Goal: Task Accomplishment & Management: Use online tool/utility

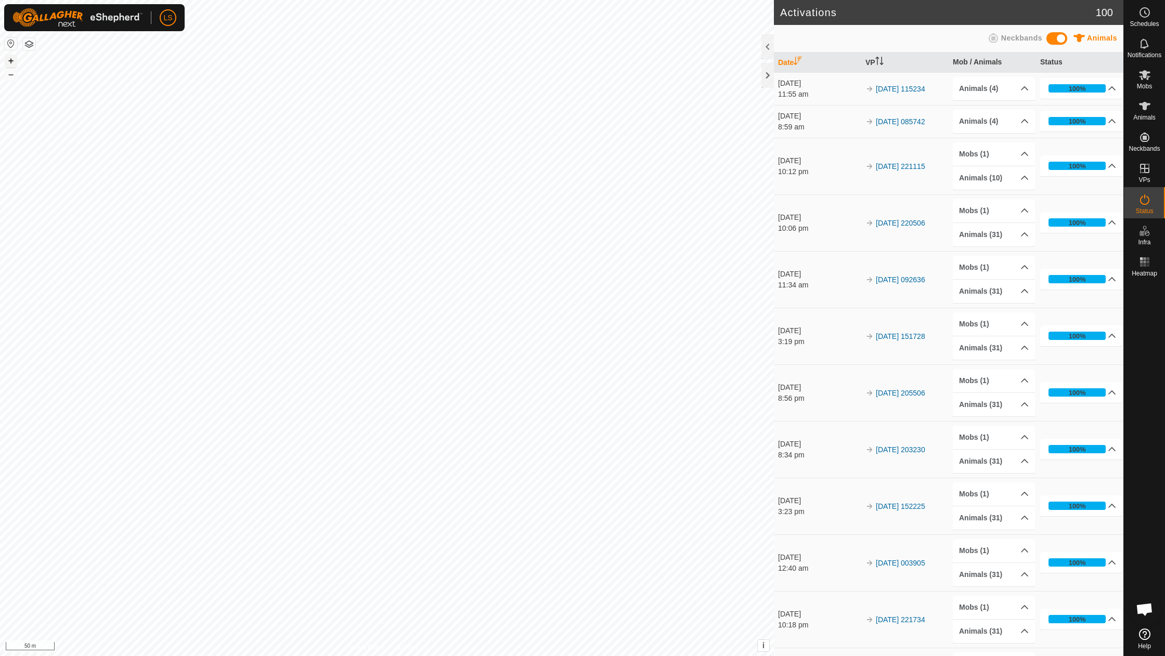
click at [12, 57] on button "+" at bounding box center [11, 61] width 12 height 12
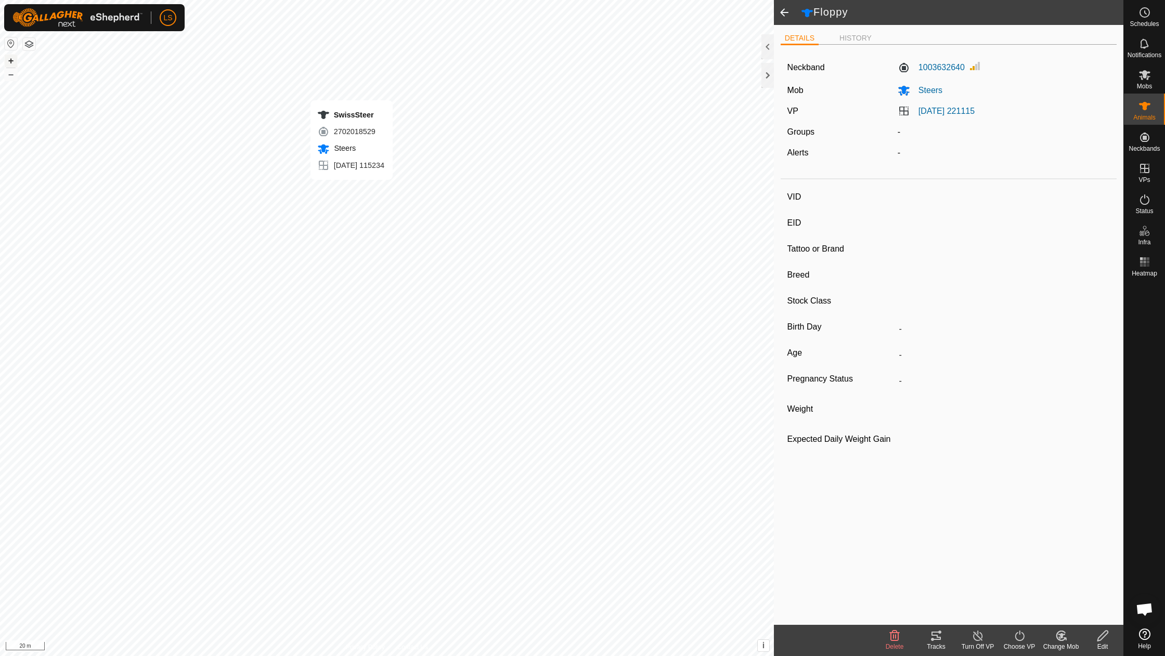
type input "Floppy"
type input "-"
type input "Holstein"
type input "-"
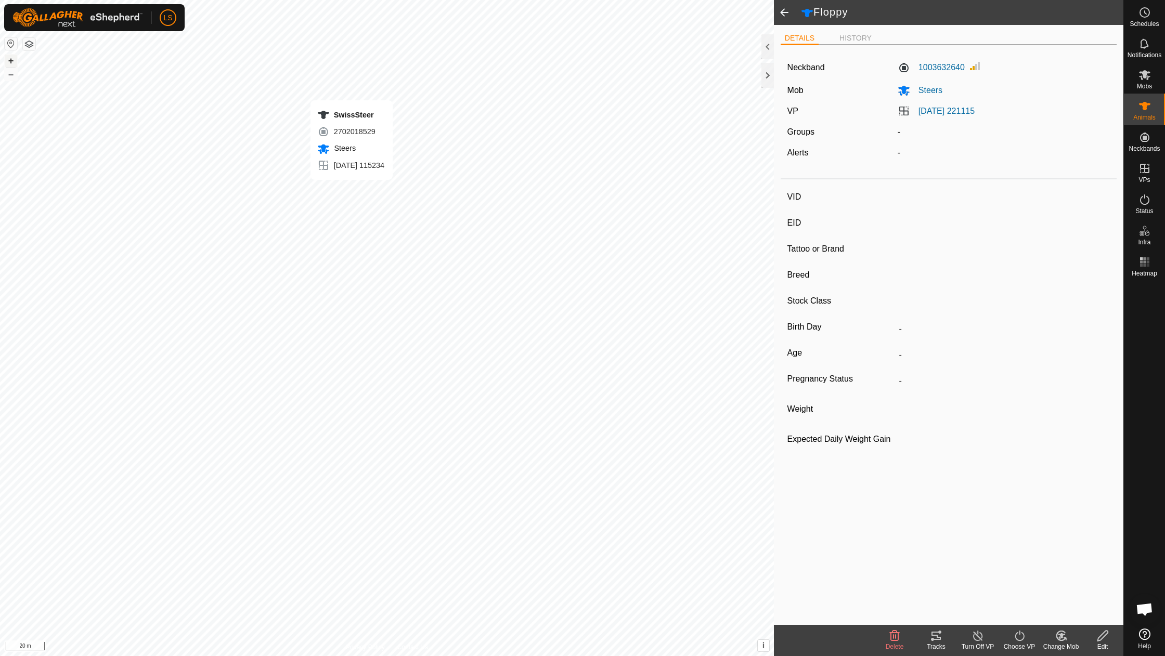
type input "06/2022"
type input "3 years 3 months"
type input "0 kg"
type input "-"
click at [1022, 639] on icon at bounding box center [1019, 636] width 13 height 12
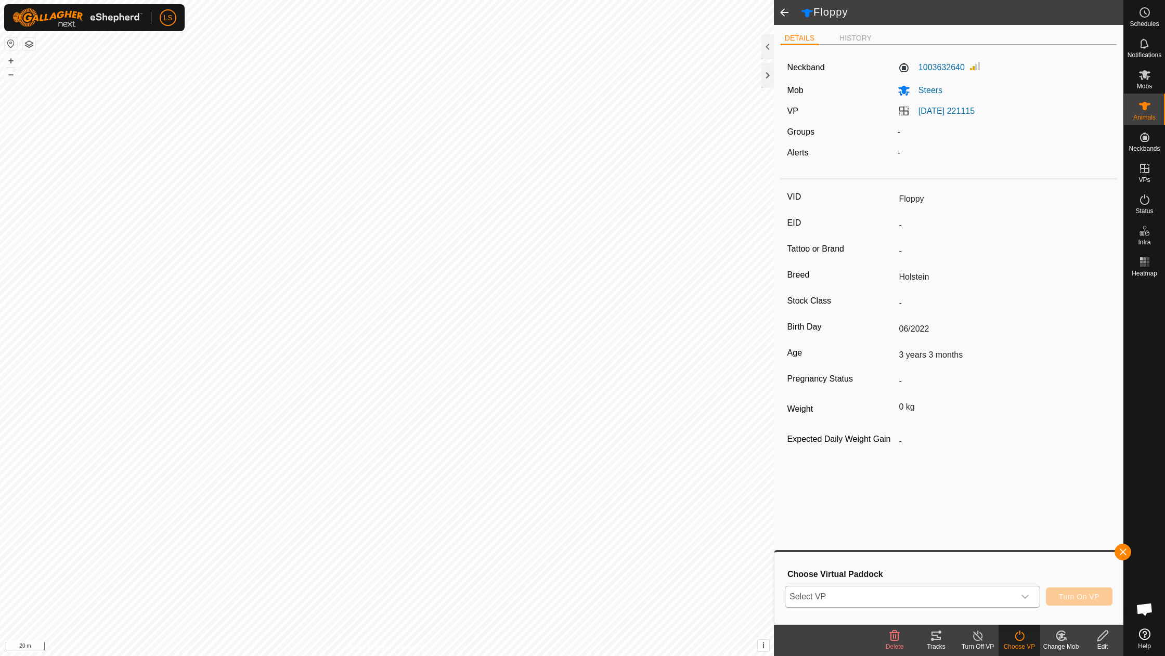
click at [1028, 602] on div "dropdown trigger" at bounding box center [1025, 597] width 21 height 21
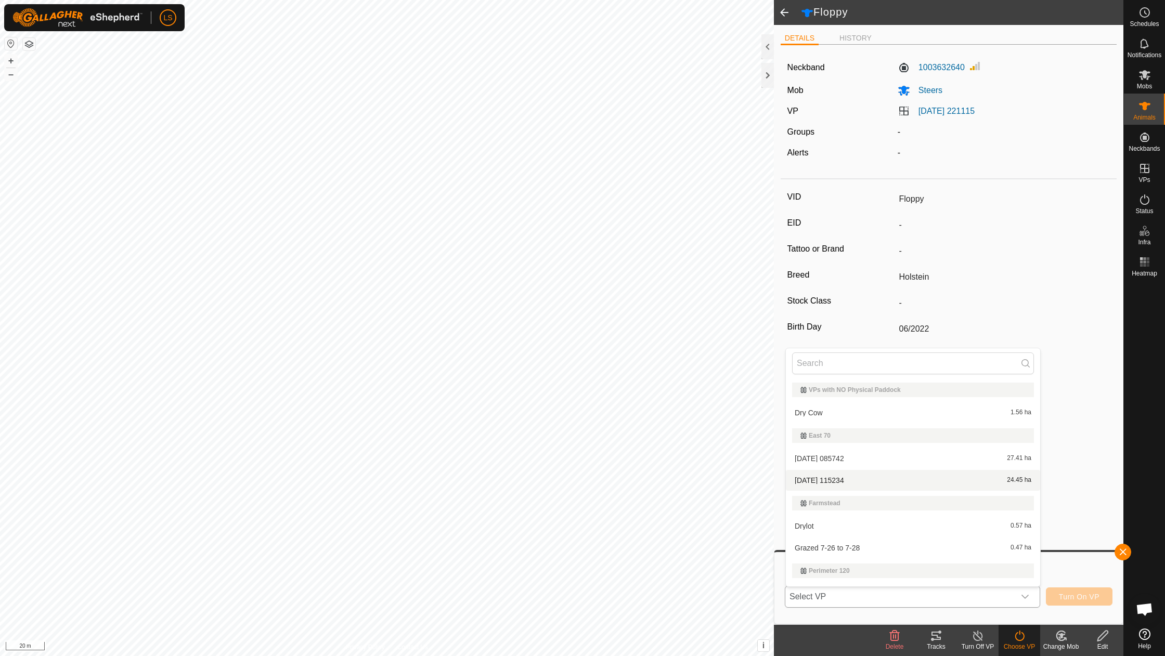
click at [870, 482] on li "[DATE] 115234 24.45 ha" at bounding box center [913, 480] width 254 height 21
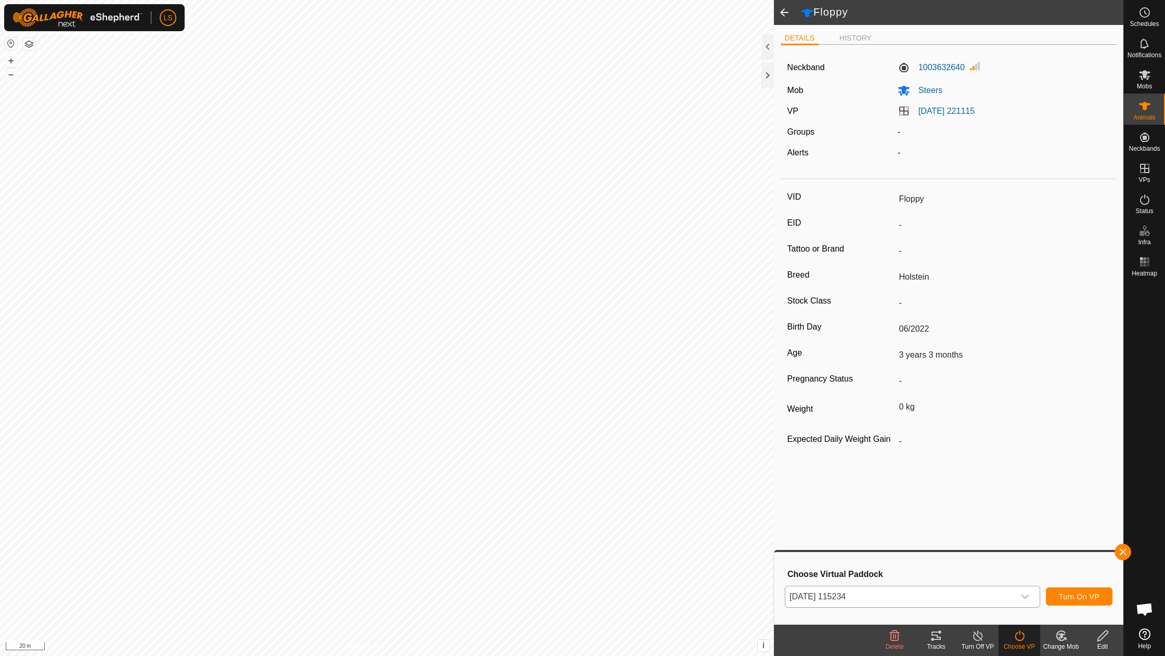
click at [1099, 595] on button "Turn On VP" at bounding box center [1079, 597] width 67 height 18
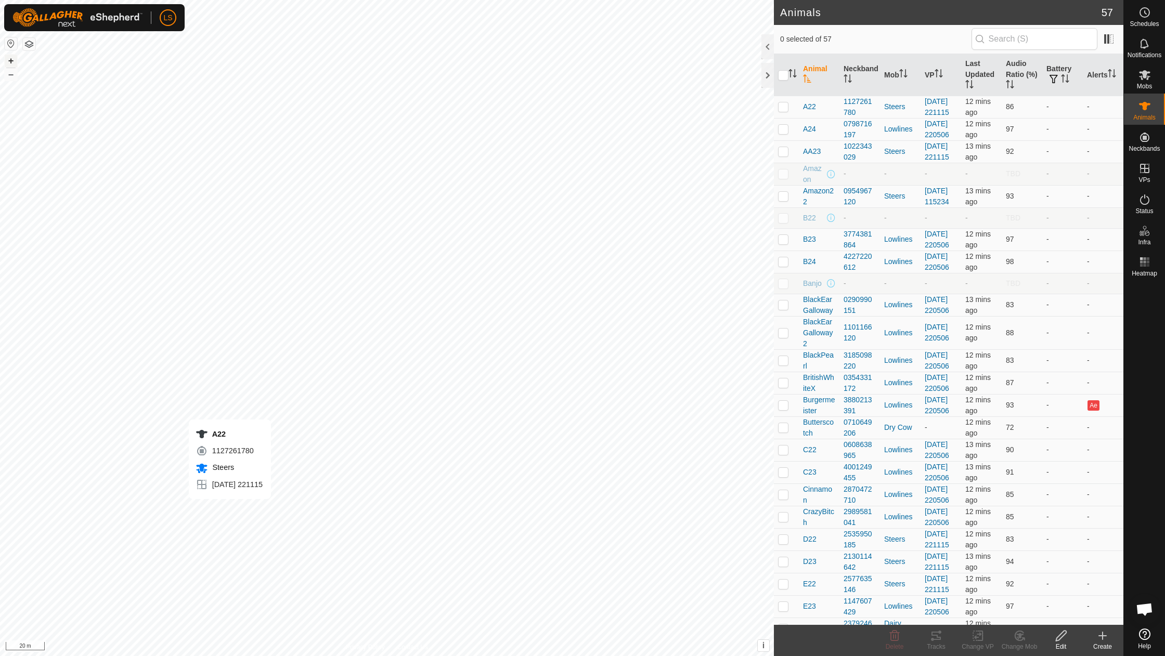
checkbox input "false"
checkbox input "true"
checkbox input "false"
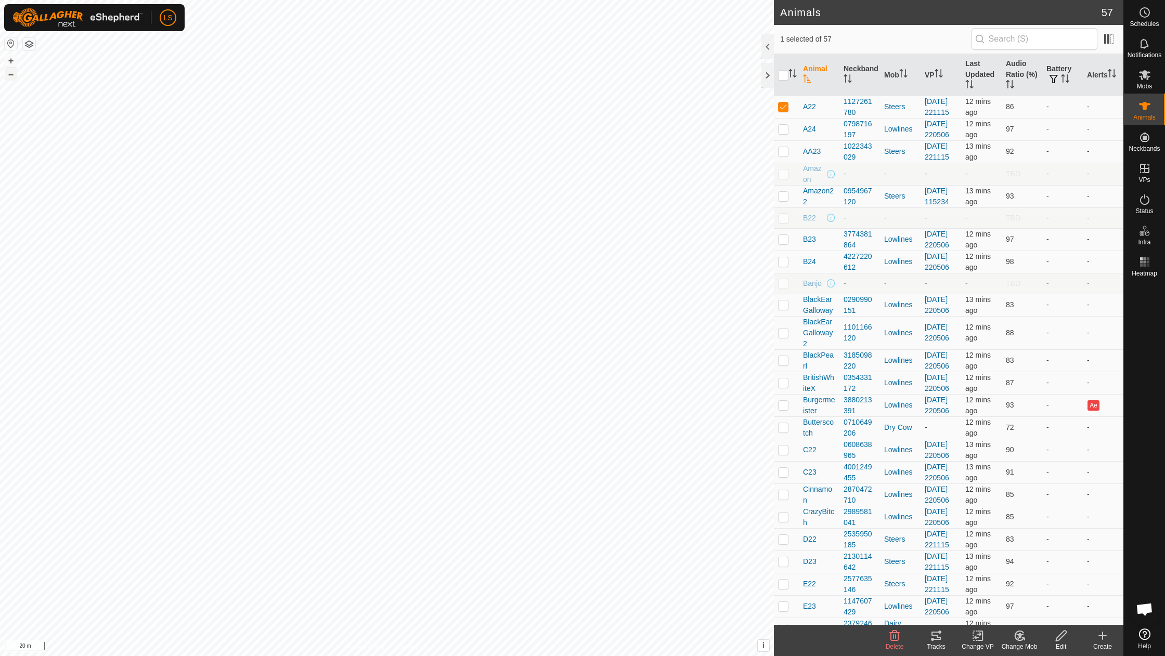
click at [17, 75] on button "–" at bounding box center [11, 74] width 12 height 12
click at [9, 75] on button "–" at bounding box center [11, 74] width 12 height 12
click at [10, 61] on button "+" at bounding box center [11, 61] width 12 height 12
click at [1147, 173] on icon at bounding box center [1144, 168] width 9 height 9
click at [1063, 172] on link "In Rotation" at bounding box center [1078, 168] width 89 height 21
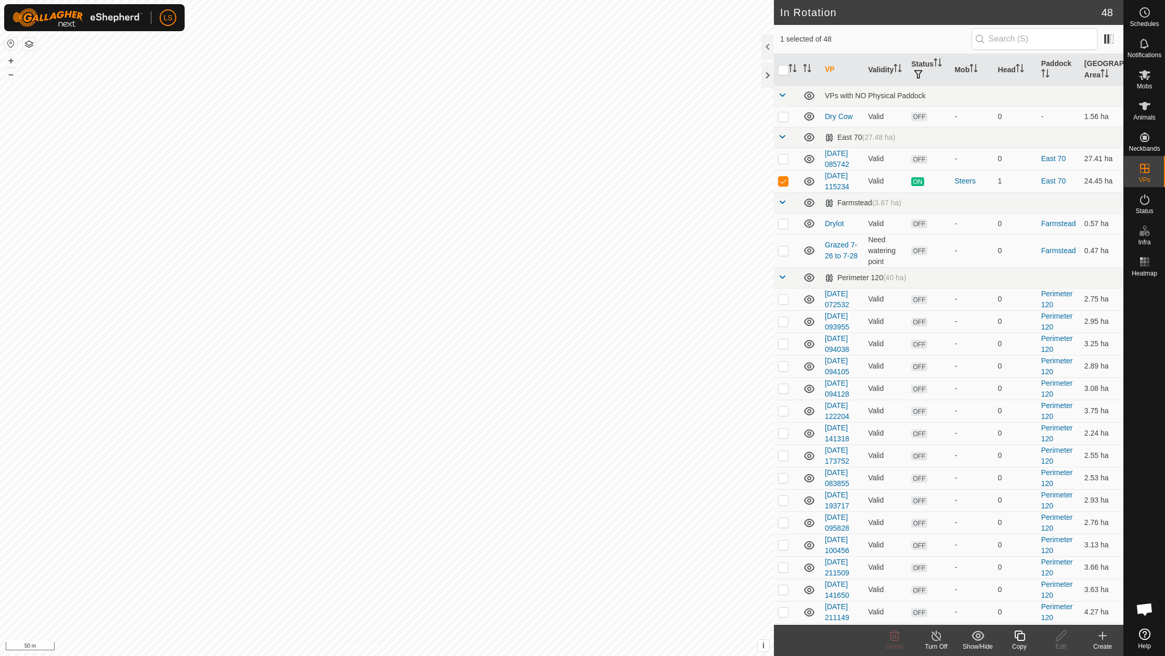
checkbox input "false"
checkbox input "true"
click at [1105, 639] on icon at bounding box center [1102, 636] width 12 height 12
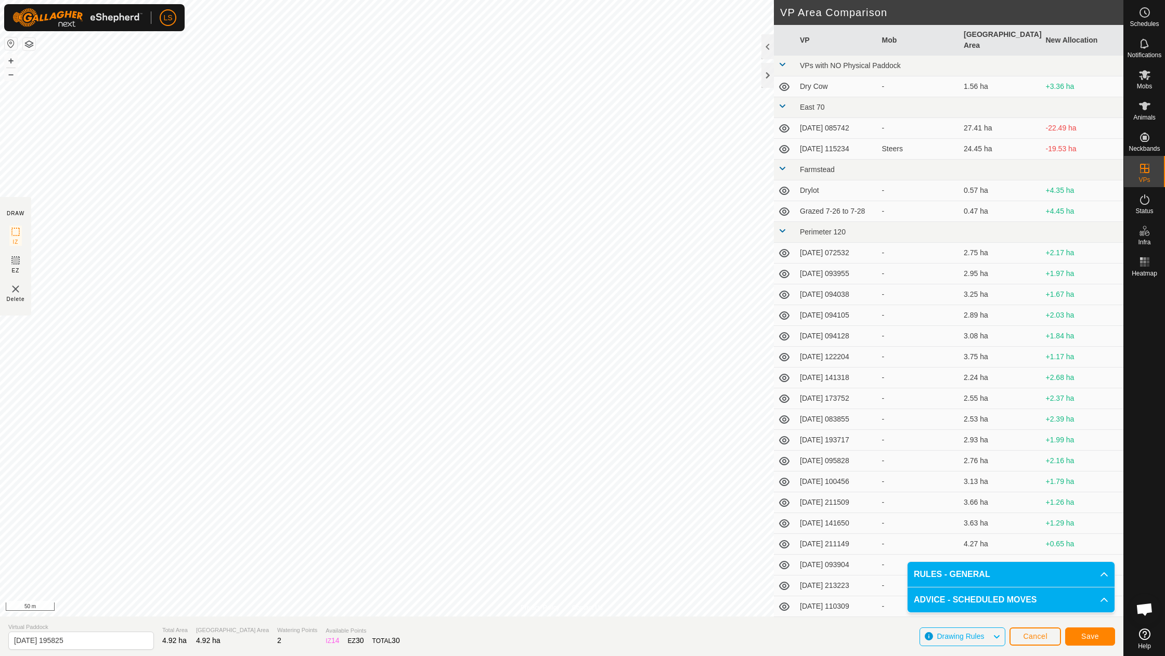
click at [1093, 640] on span "Save" at bounding box center [1090, 636] width 18 height 8
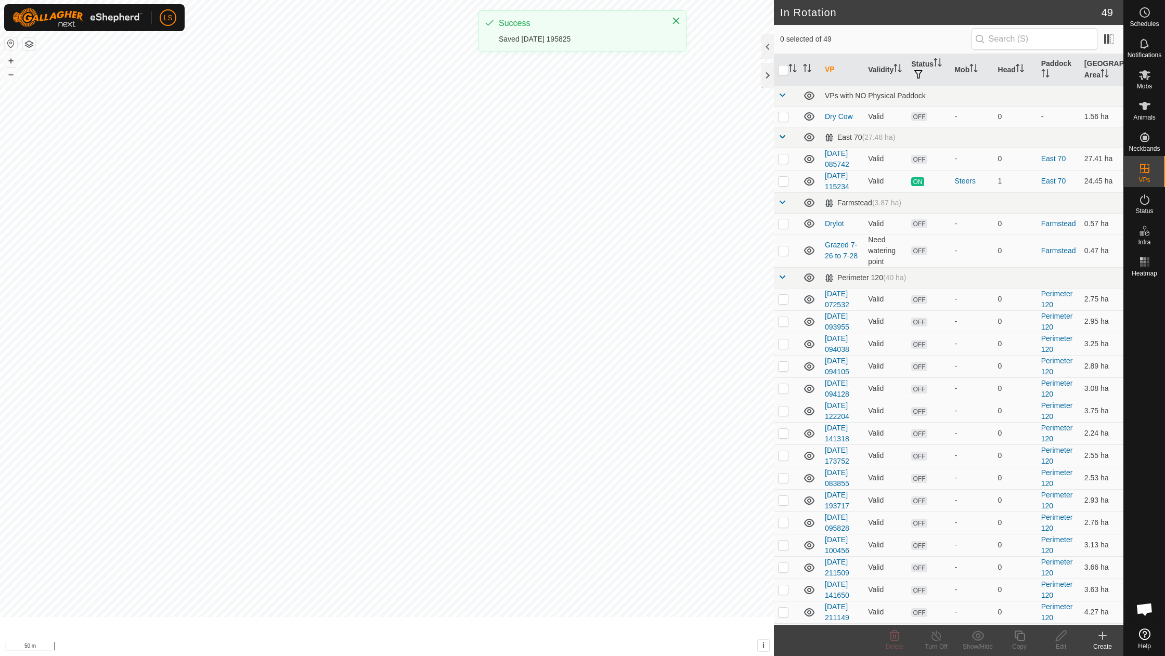
click at [1147, 75] on icon at bounding box center [1144, 75] width 12 height 12
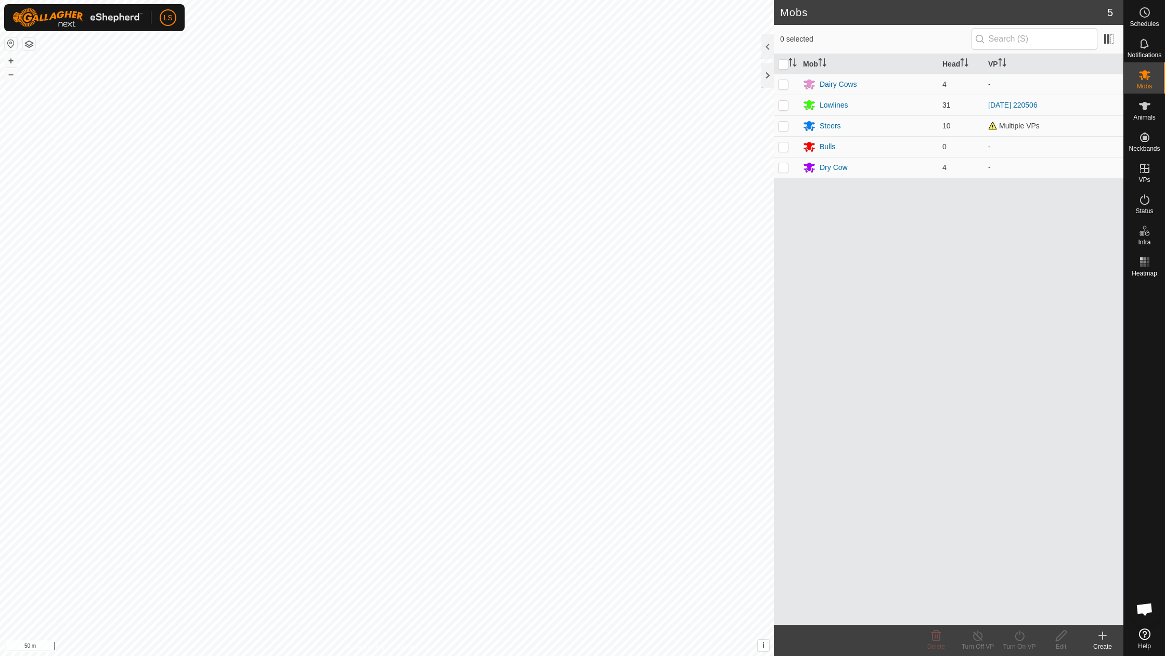
click at [783, 104] on p-checkbox at bounding box center [783, 105] width 10 height 8
checkbox input "true"
click at [1018, 641] on icon at bounding box center [1019, 636] width 9 height 10
click at [1024, 611] on link "Now" at bounding box center [1050, 613] width 103 height 21
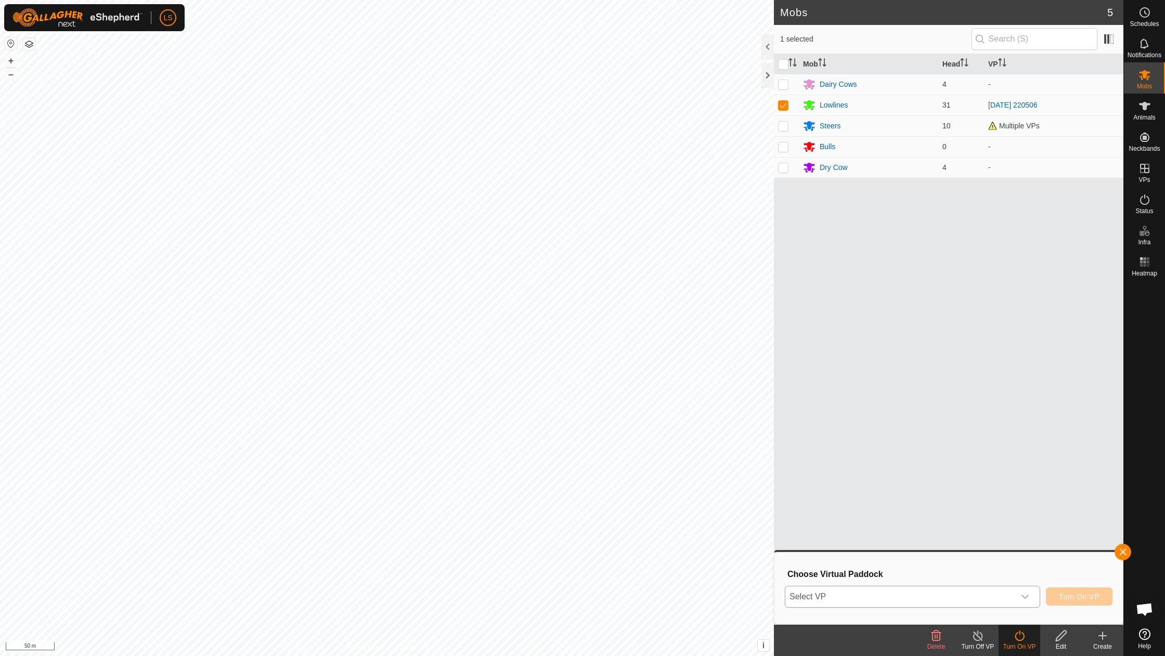
click at [1021, 597] on icon "dropdown trigger" at bounding box center [1025, 597] width 8 height 8
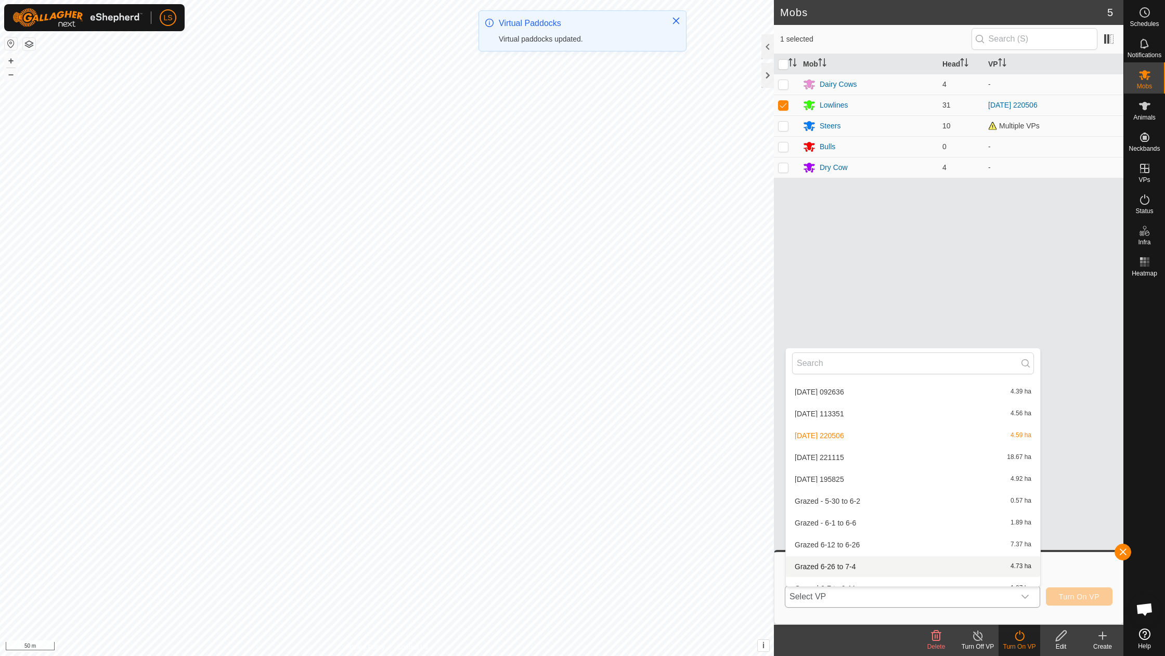
scroll to position [819, 0]
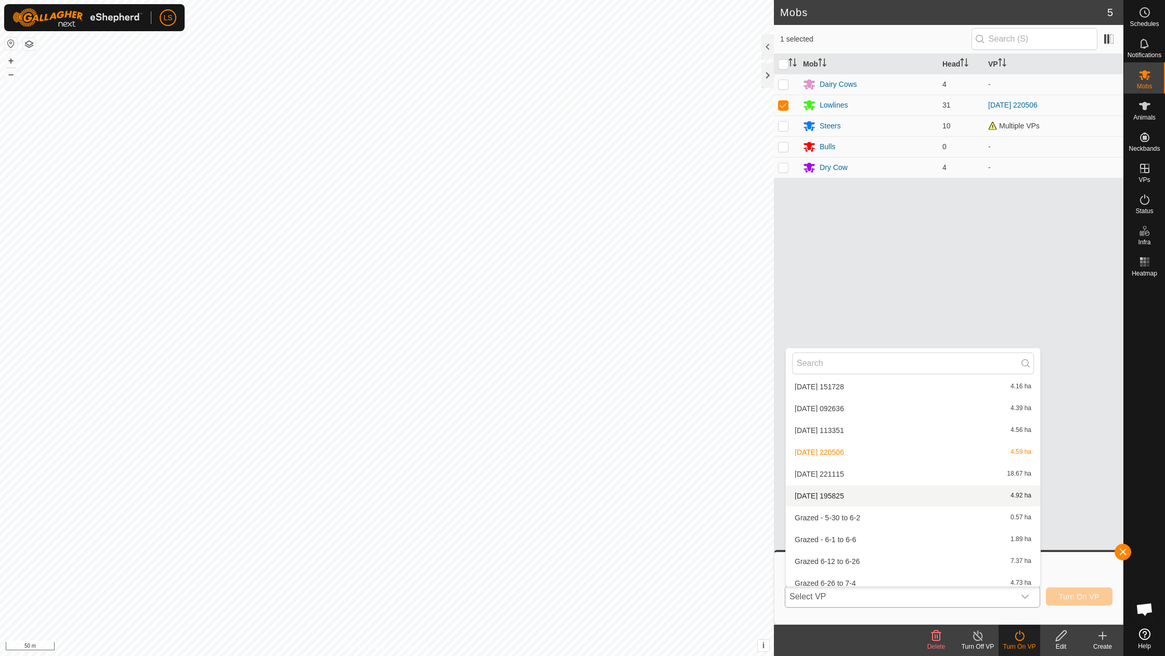
click at [843, 486] on li "[DATE] 195825 4.92 ha" at bounding box center [913, 496] width 254 height 21
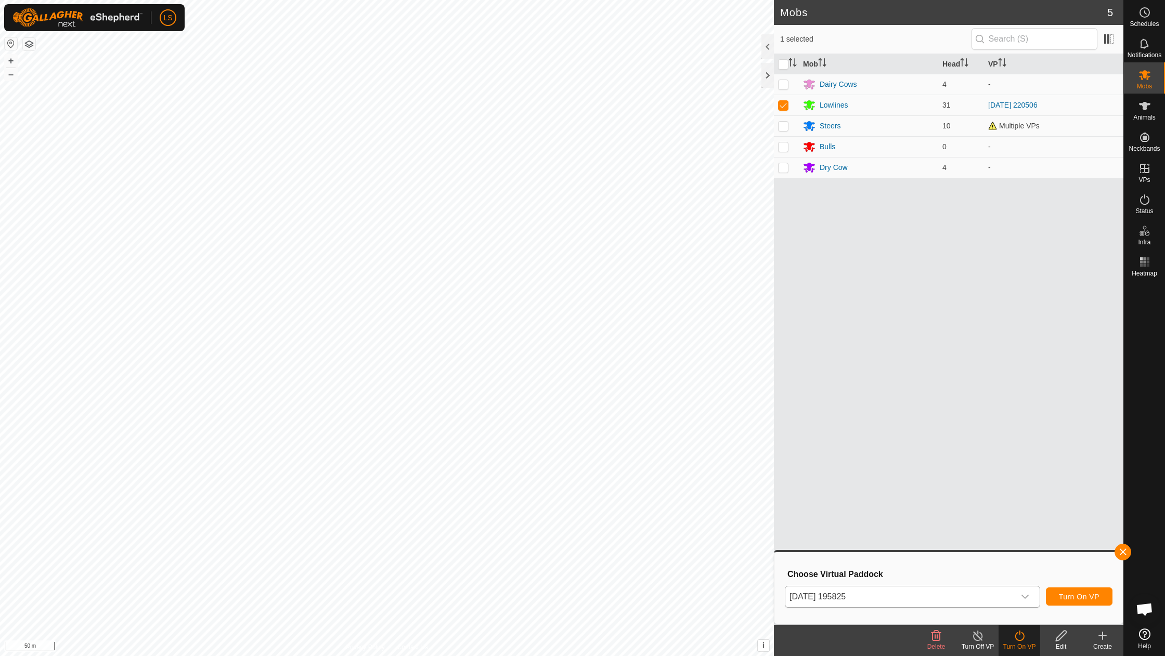
click at [1082, 596] on span "Turn On VP" at bounding box center [1079, 597] width 41 height 8
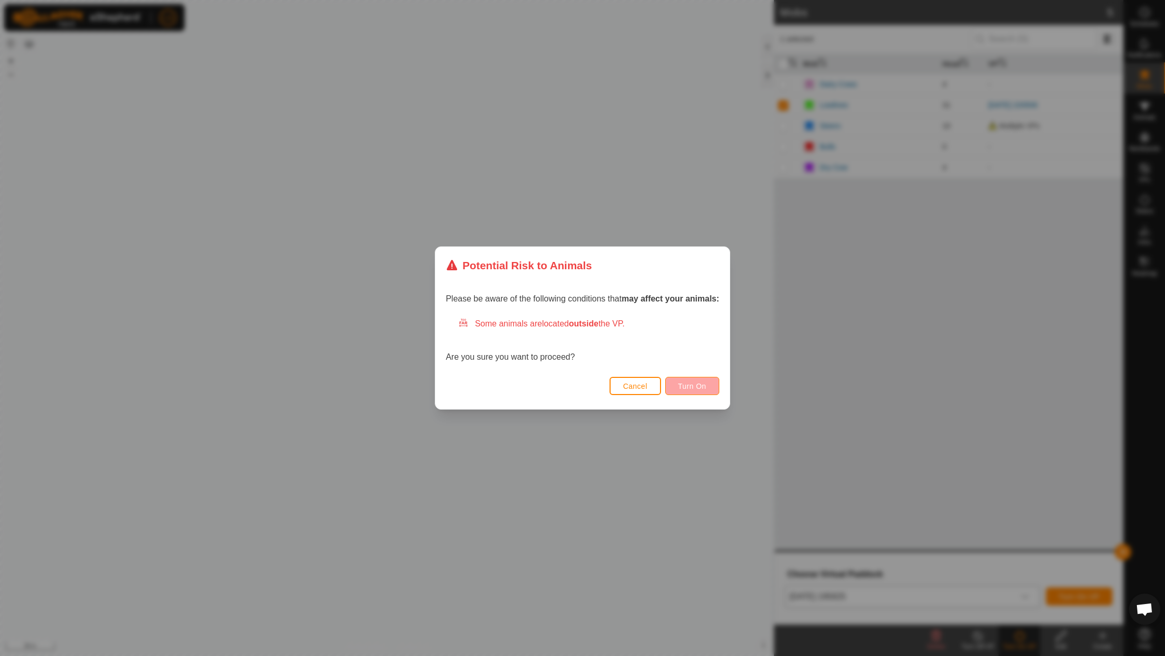
click at [704, 383] on span "Turn On" at bounding box center [692, 386] width 28 height 8
